Goal: Task Accomplishment & Management: Manage account settings

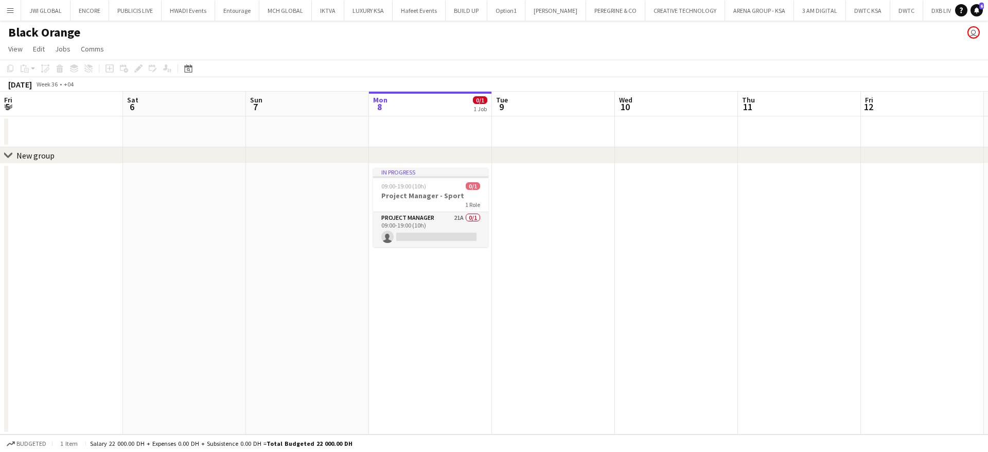
scroll to position [0, 246]
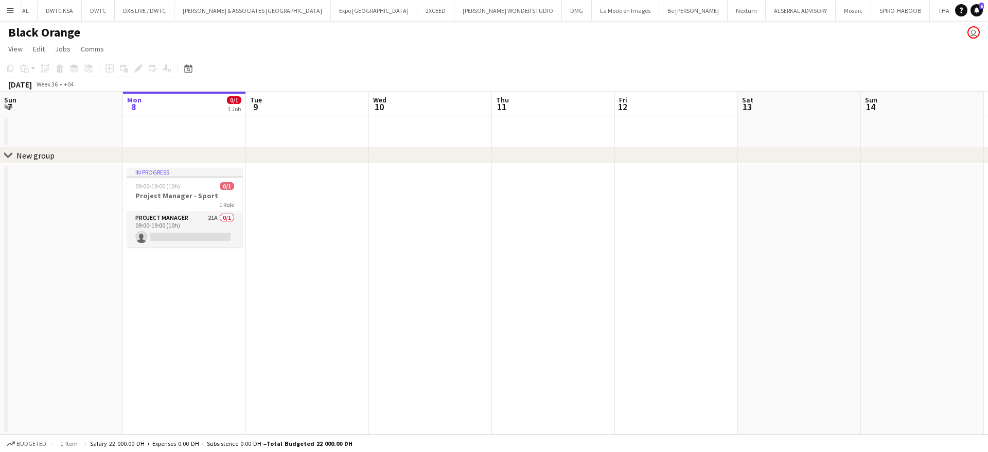
click at [198, 214] on app-card-role "Project Manager 21A 0/1 09:00-19:00 (10h) single-neutral-actions" at bounding box center [184, 229] width 115 height 35
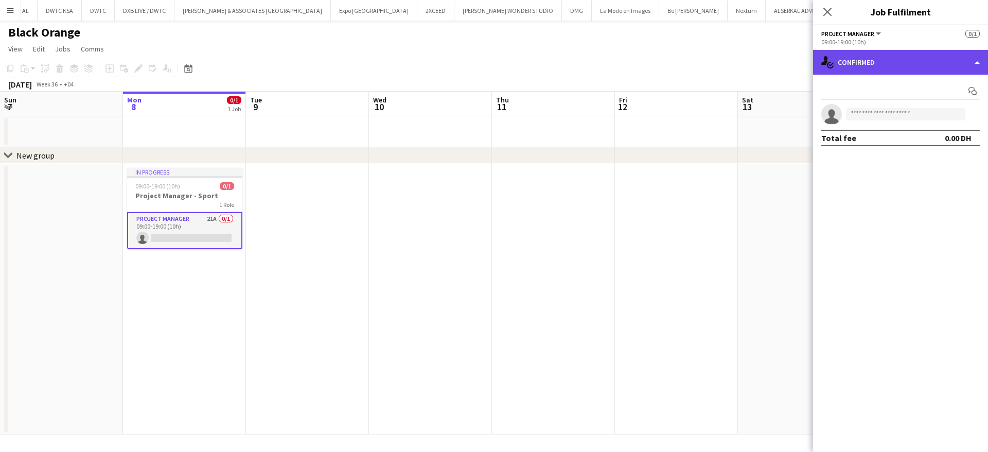
click at [933, 66] on div "single-neutral-actions-check-2 Confirmed" at bounding box center [900, 62] width 175 height 25
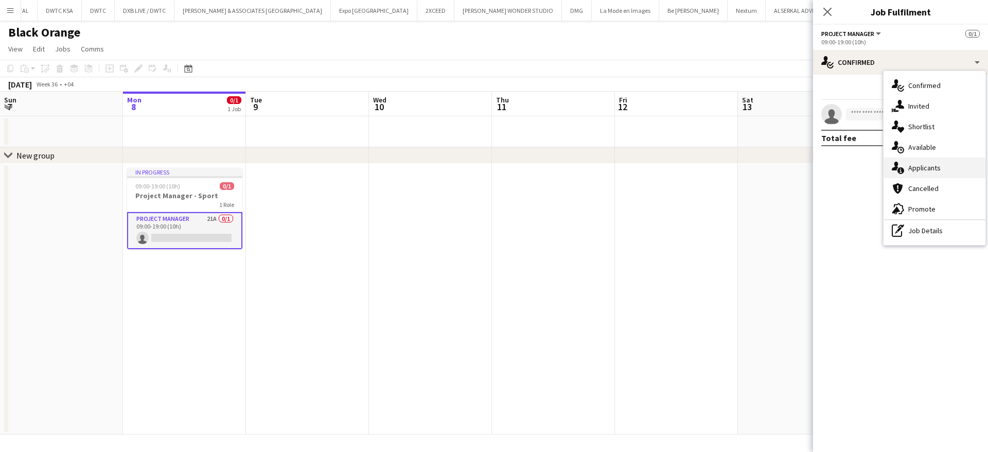
click at [927, 165] on span "Applicants" at bounding box center [925, 167] width 32 height 9
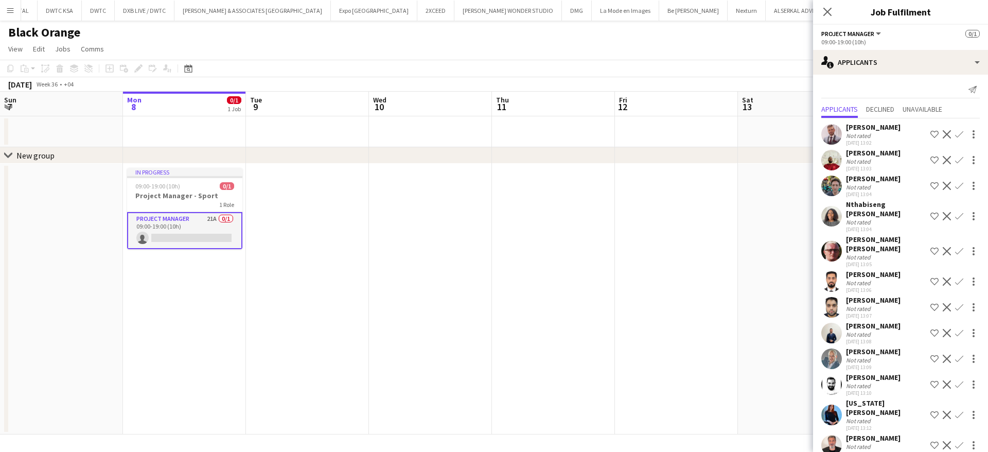
scroll to position [0, 0]
click at [879, 133] on div "Not rated" at bounding box center [873, 137] width 55 height 8
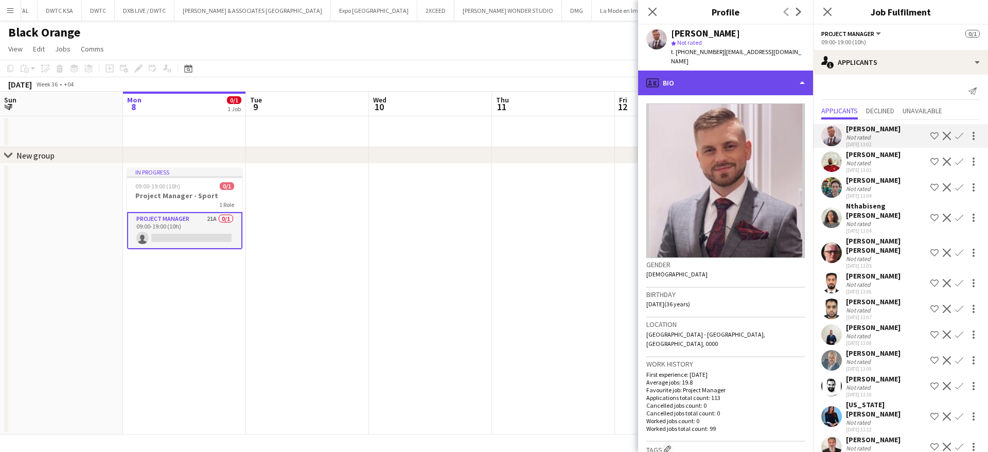
click at [695, 77] on div "profile Bio" at bounding box center [725, 83] width 175 height 25
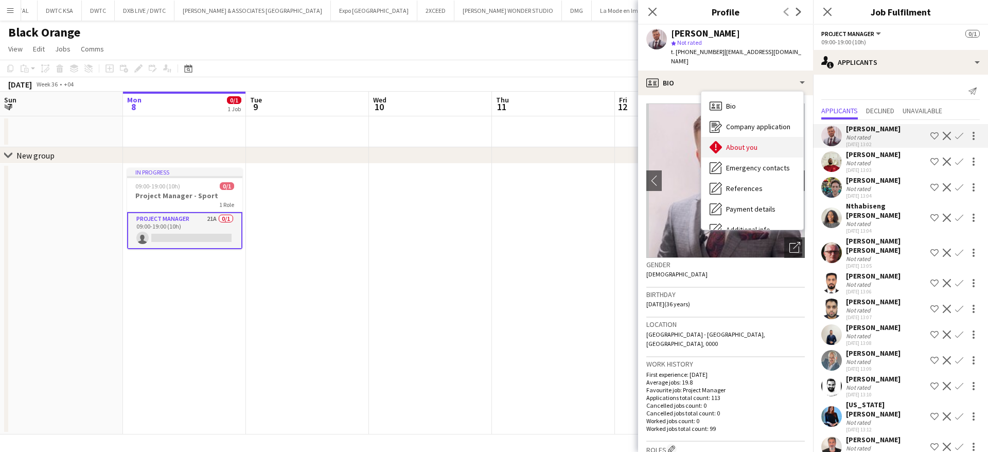
click at [756, 143] on span "About you" at bounding box center [741, 147] width 31 height 9
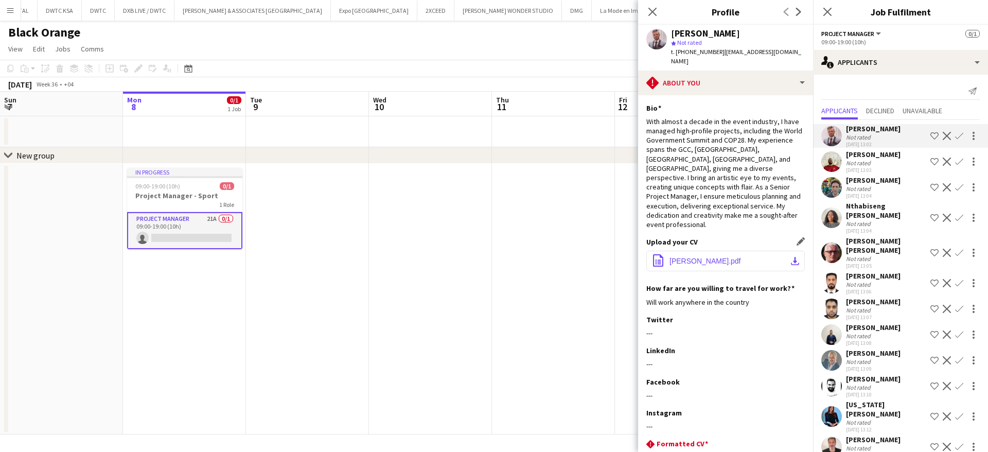
click at [711, 251] on button "office-file-sheet Damian Godzisz.pdf download-bottom" at bounding box center [726, 261] width 159 height 21
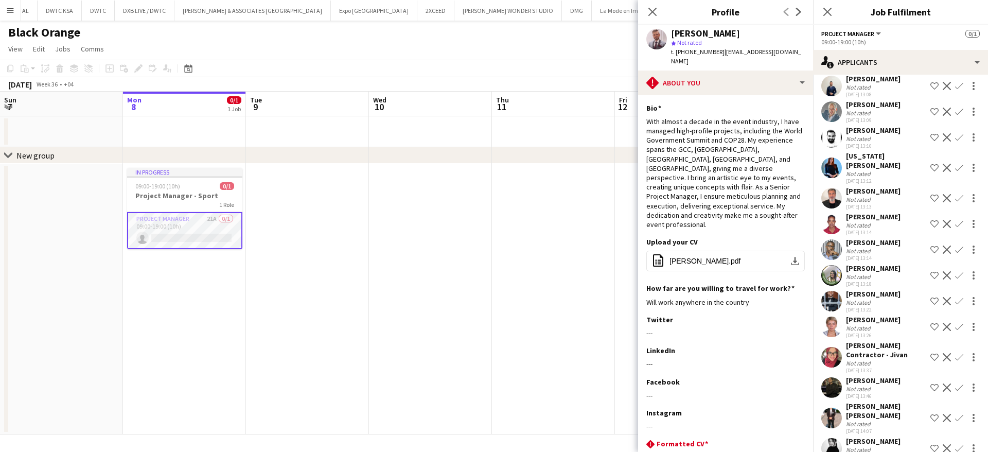
click at [873, 437] on div "Connie Alagos" at bounding box center [873, 441] width 55 height 9
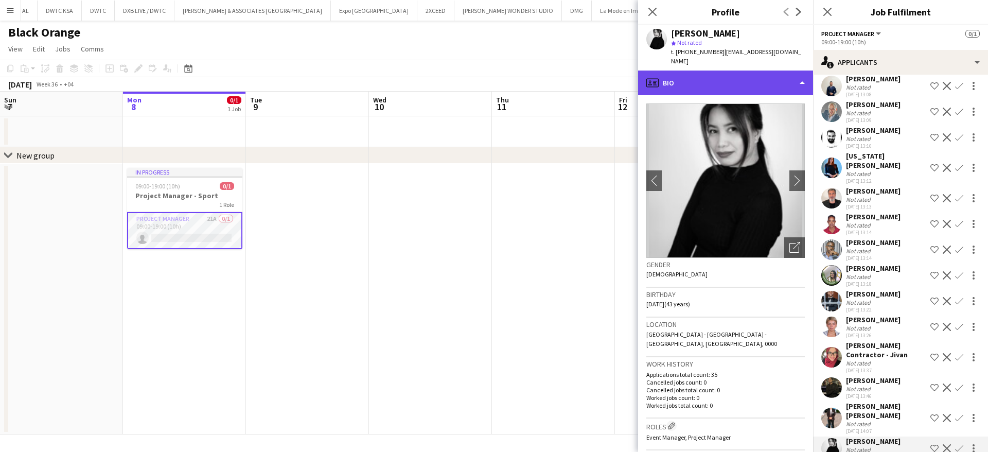
click at [697, 76] on div "profile Bio" at bounding box center [725, 83] width 175 height 25
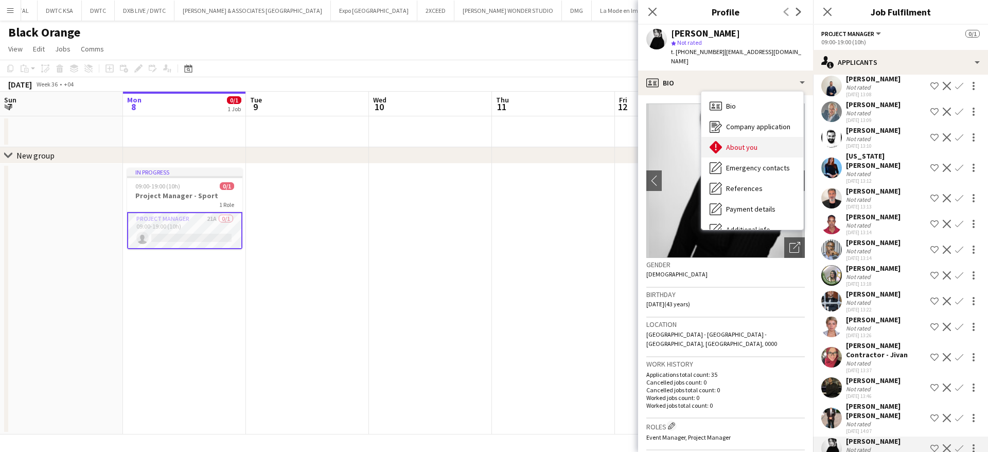
click at [753, 143] on span "About you" at bounding box center [741, 147] width 31 height 9
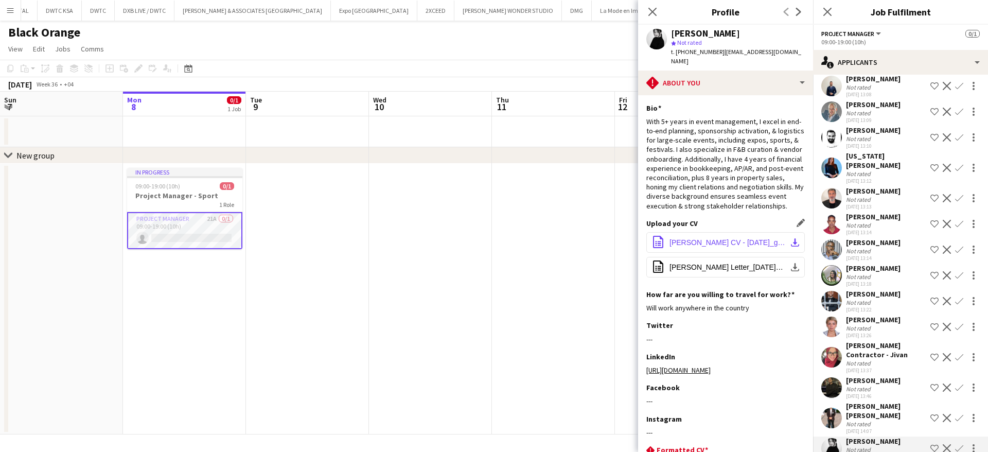
click at [720, 246] on span "CONNIE CV - 02.08.2025_g_compressed.pdf" at bounding box center [728, 242] width 116 height 8
click at [859, 238] on div "Stephane Dadjo" at bounding box center [873, 242] width 55 height 9
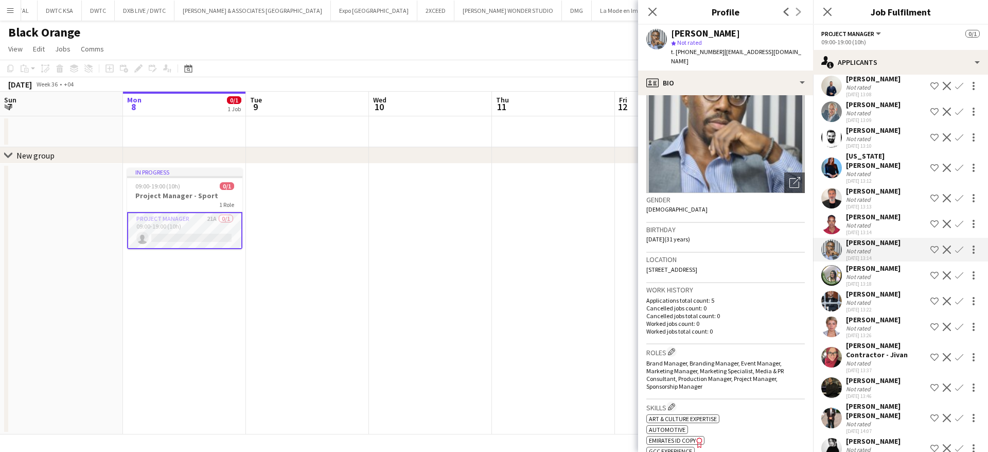
scroll to position [68, 0]
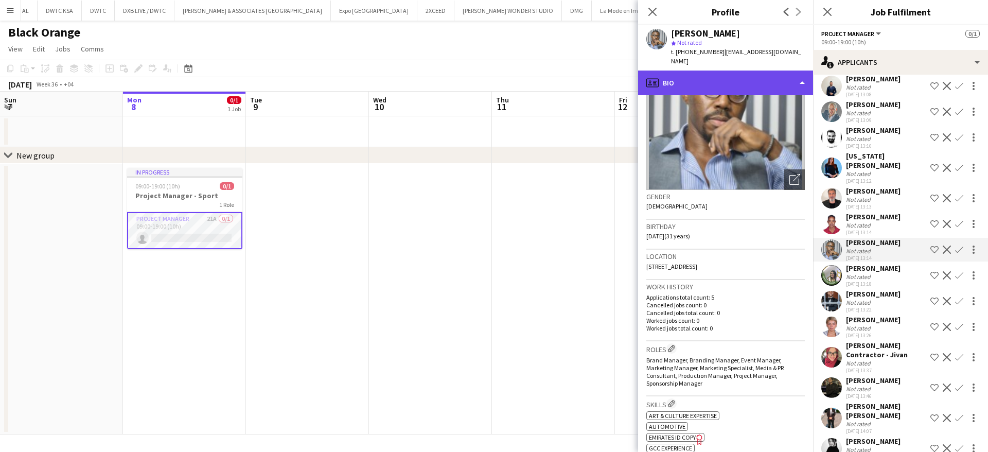
click at [730, 71] on div "profile Bio" at bounding box center [725, 83] width 175 height 25
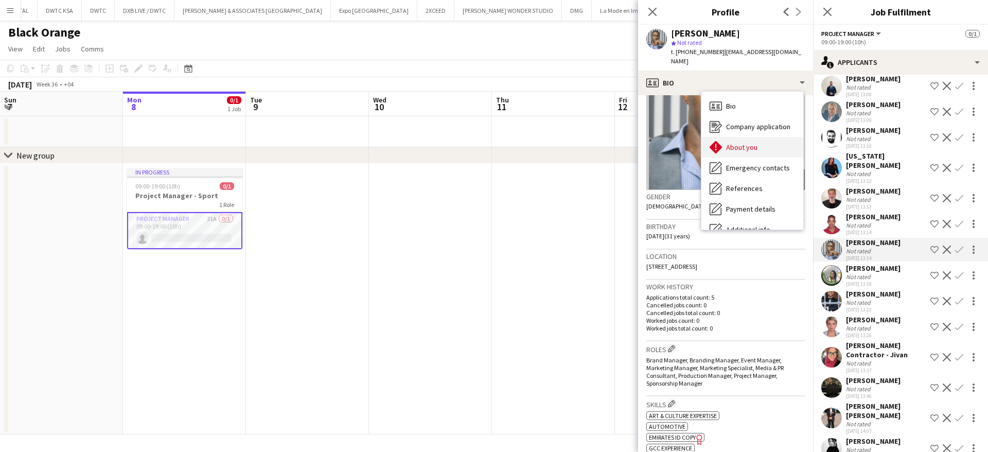
click at [757, 137] on div "About you About you" at bounding box center [753, 147] width 102 height 21
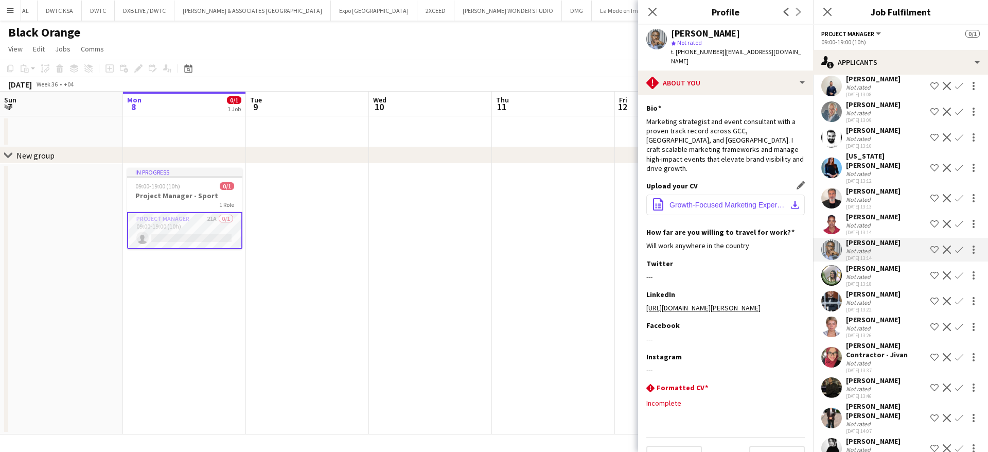
click at [710, 201] on span "Growth-Focused Marketing Expert (1).pdf" at bounding box center [728, 205] width 116 height 8
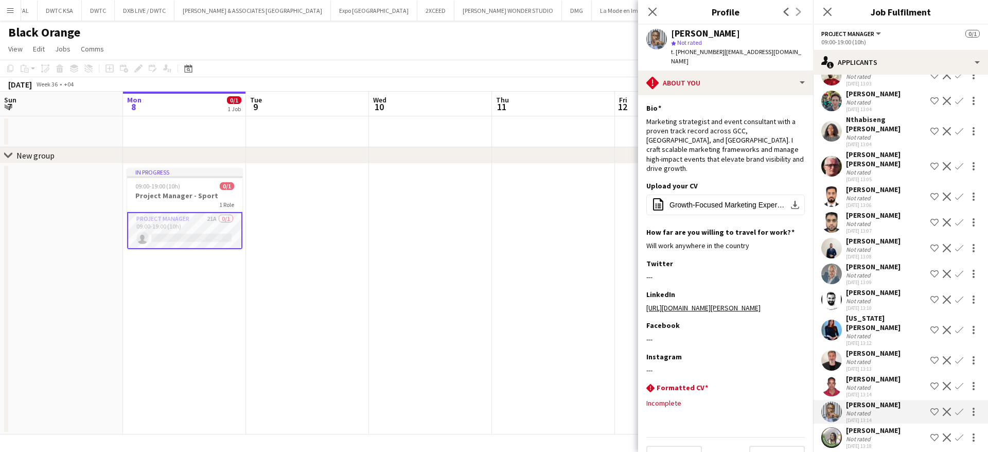
scroll to position [0, 0]
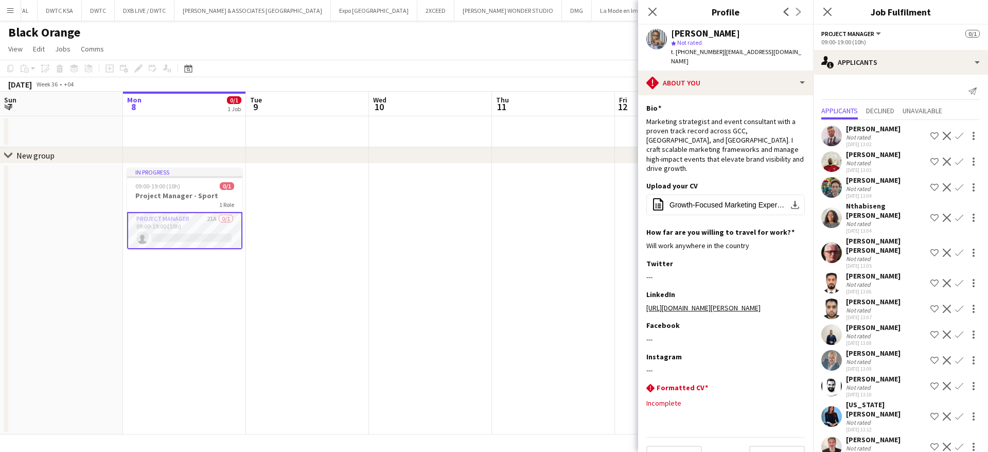
click at [873, 181] on div "Daniel Noake" at bounding box center [873, 180] width 55 height 9
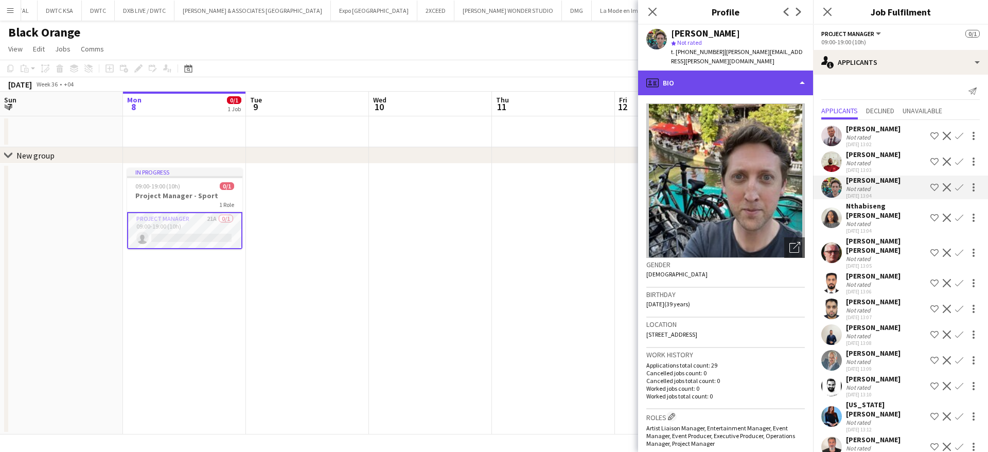
click at [705, 74] on div "profile Bio" at bounding box center [725, 83] width 175 height 25
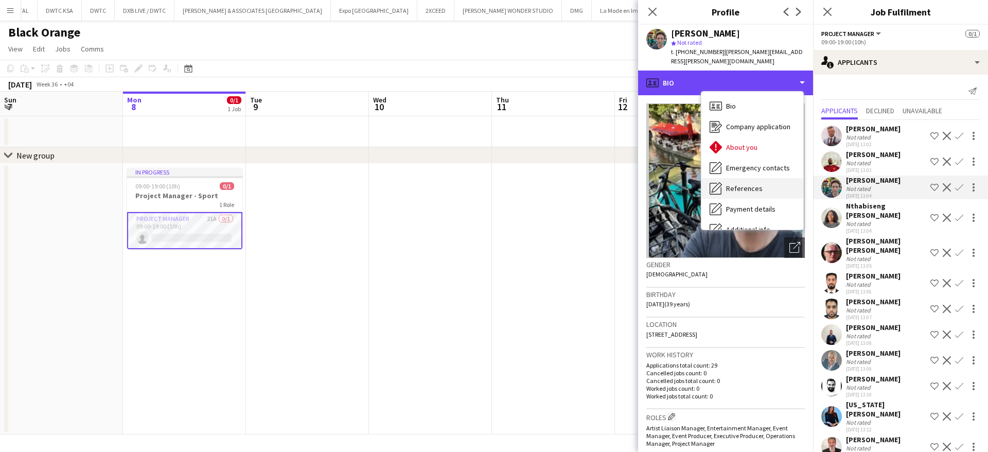
scroll to position [76, 0]
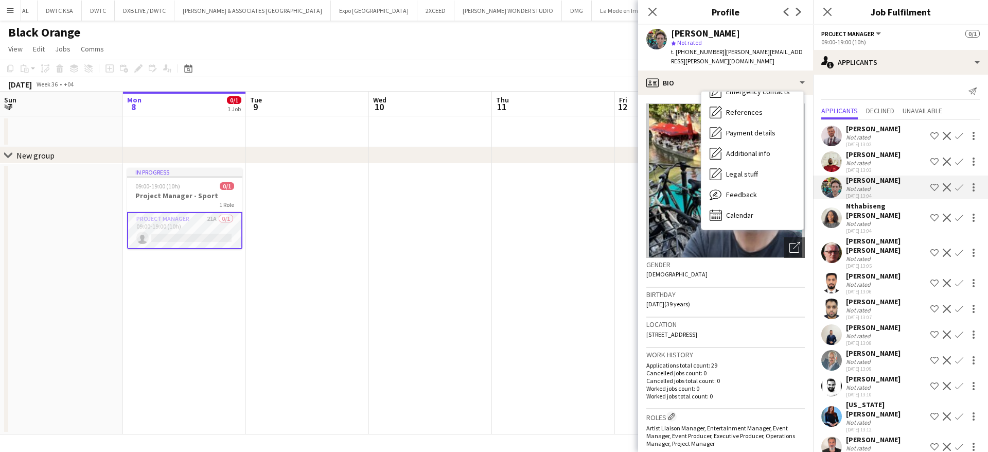
click at [883, 207] on div "Nthabiseng Jeanette Mokhethi" at bounding box center [886, 210] width 80 height 19
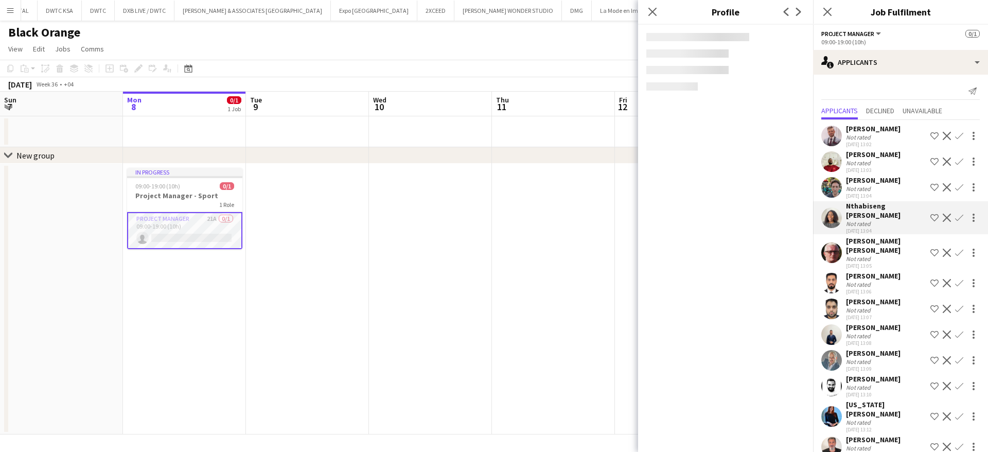
click at [866, 255] on div "Not rated" at bounding box center [859, 259] width 27 height 8
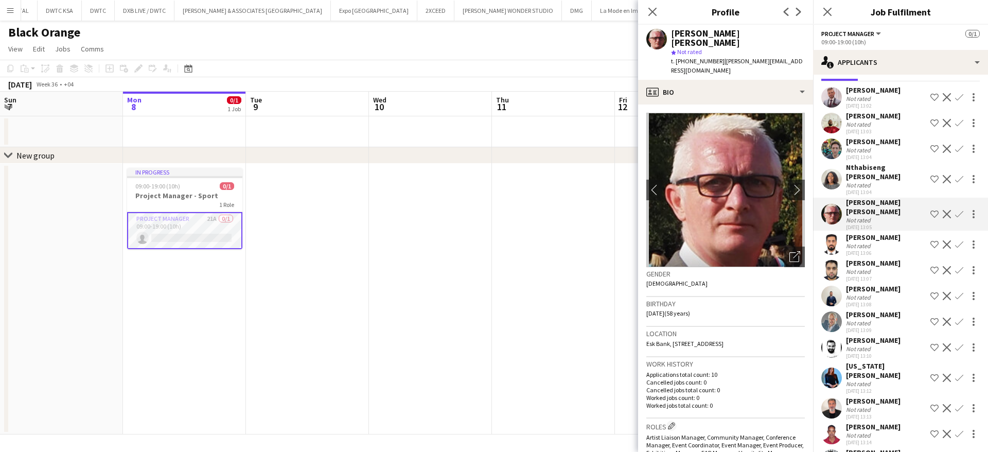
scroll to position [40, 0]
click at [866, 231] on div "Ahmed Al Hatti" at bounding box center [873, 235] width 55 height 9
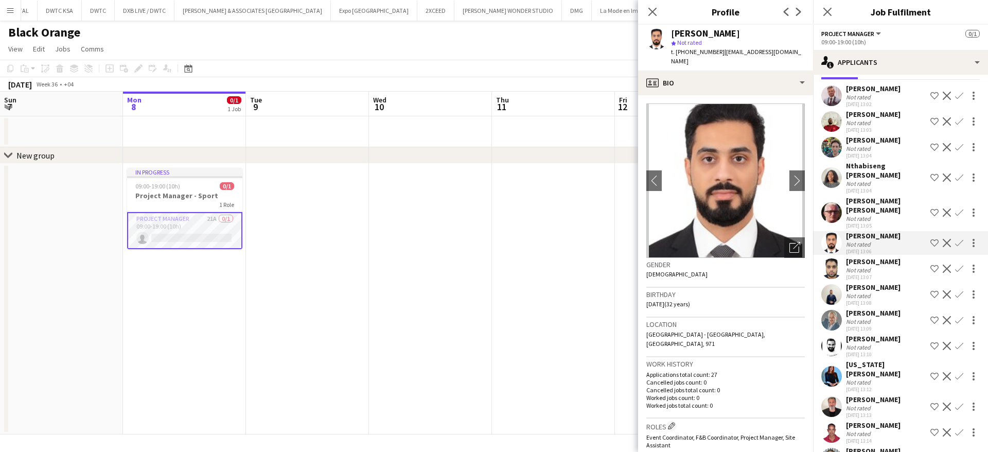
click at [871, 257] on div "Ahsan Siddiqui" at bounding box center [873, 261] width 55 height 9
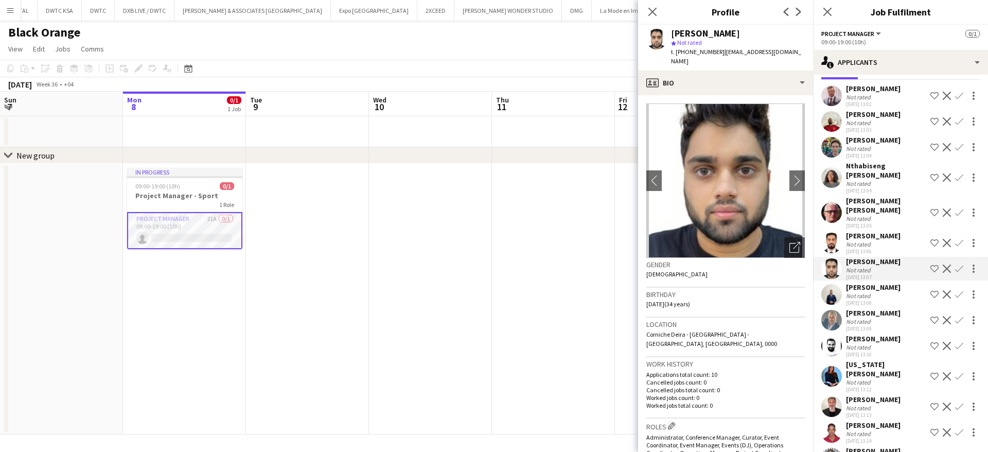
click at [869, 300] on div "08-09-2025 13:08" at bounding box center [873, 303] width 55 height 7
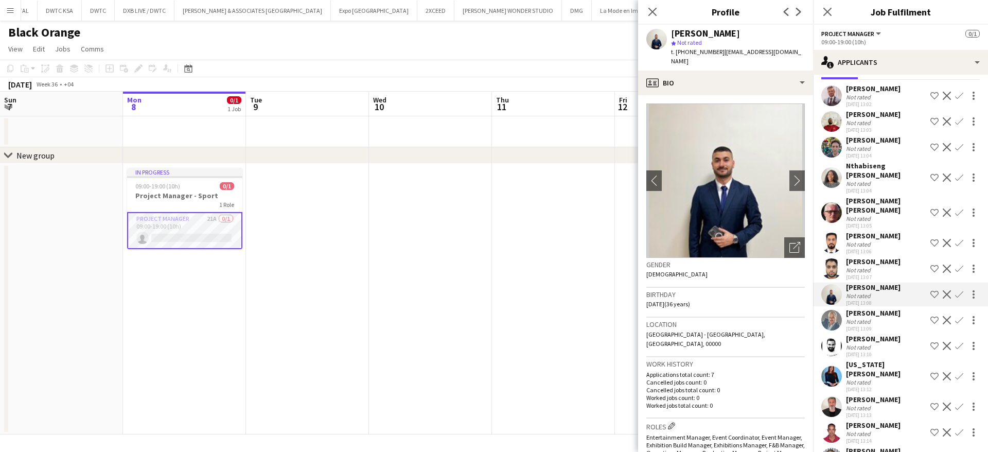
click at [880, 334] on div "Sohail Coutinho" at bounding box center [873, 338] width 55 height 9
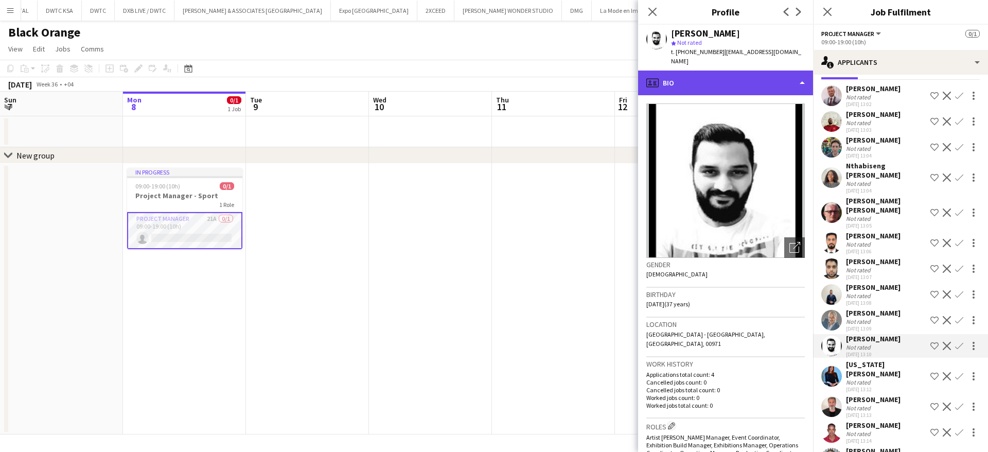
click at [723, 80] on div "profile Bio" at bounding box center [725, 83] width 175 height 25
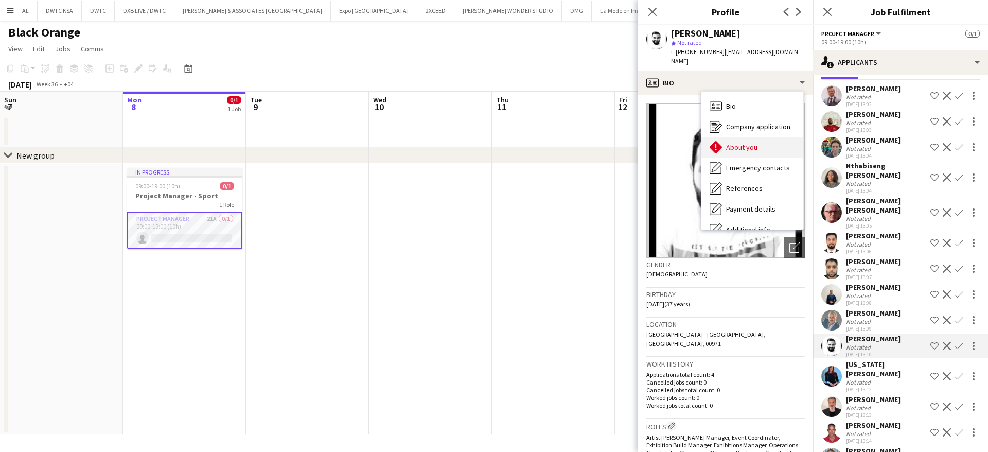
click at [749, 144] on span "About you" at bounding box center [741, 147] width 31 height 9
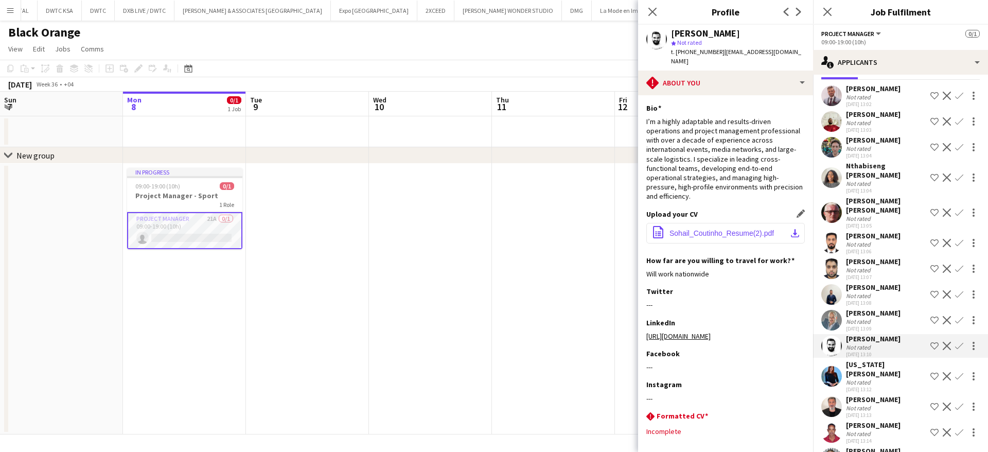
click at [714, 242] on button "office-file-sheet Sohail_Coutinho_Resume(2).pdf download-bottom" at bounding box center [726, 233] width 159 height 21
click at [728, 230] on span "Sohail_Coutinho_Resume(2).pdf" at bounding box center [722, 233] width 105 height 8
